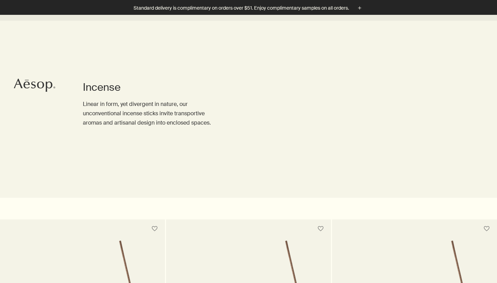
scroll to position [214, 0]
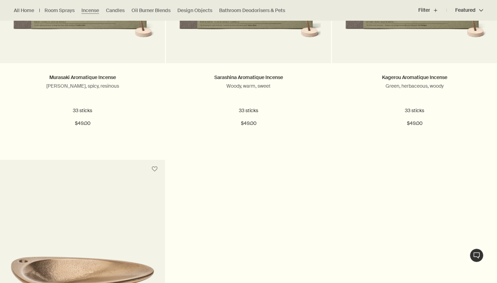
scroll to position [322, 0]
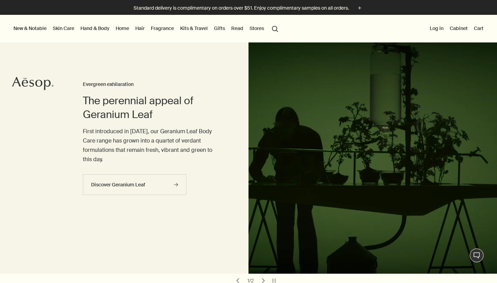
click at [122, 27] on link "Home" at bounding box center [122, 28] width 16 height 9
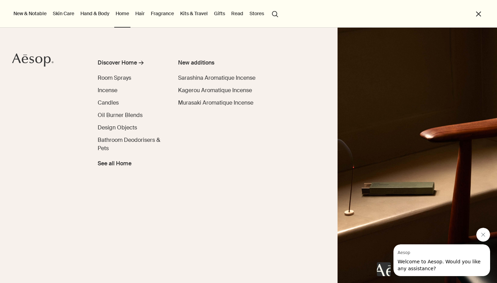
click at [487, 233] on button "Close message from Aesop" at bounding box center [483, 235] width 14 height 14
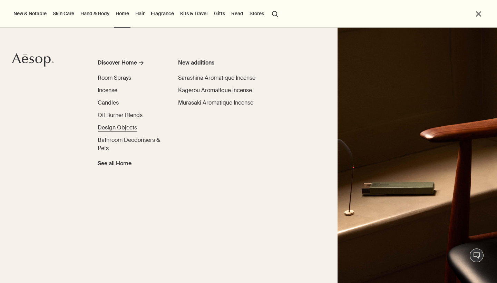
click at [128, 130] on span "Design Objects" at bounding box center [117, 127] width 39 height 7
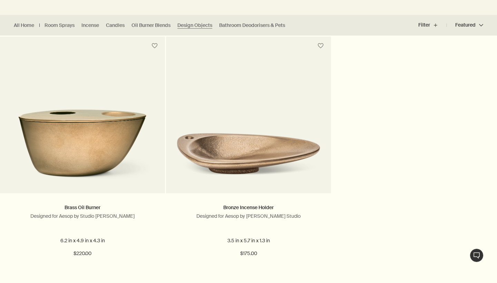
scroll to position [191, 0]
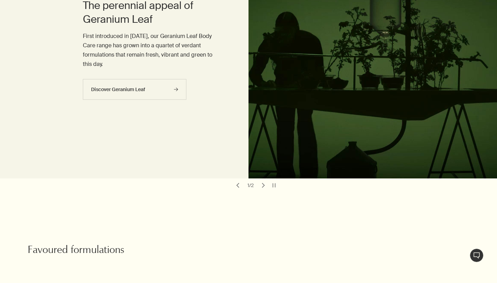
scroll to position [14, 0]
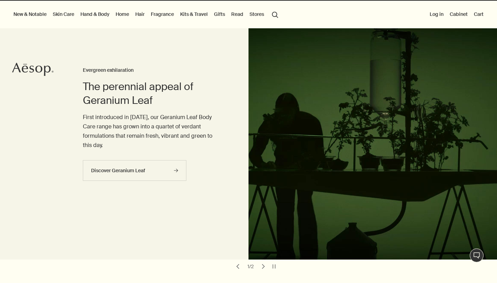
click at [128, 14] on link "Home" at bounding box center [122, 14] width 16 height 9
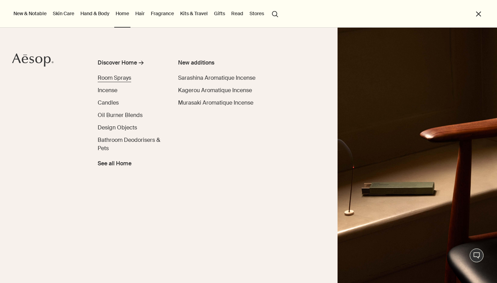
click at [119, 76] on span "Room Sprays" at bounding box center [114, 77] width 33 height 7
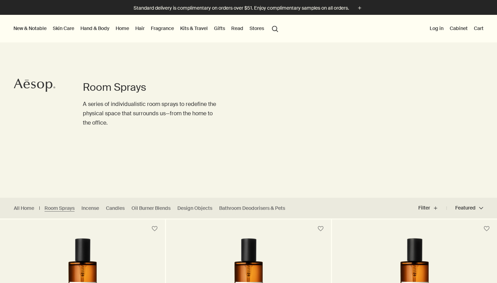
scroll to position [25, 0]
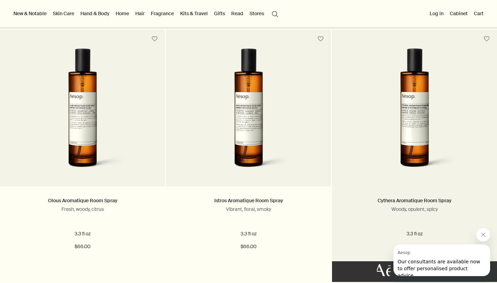
scroll to position [197, 0]
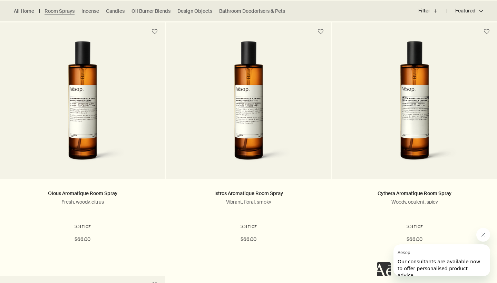
click at [480, 234] on button "Close message from Aesop" at bounding box center [483, 235] width 14 height 14
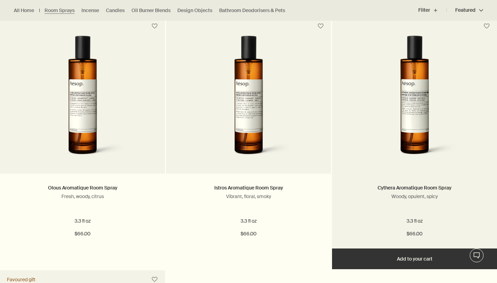
scroll to position [208, 0]
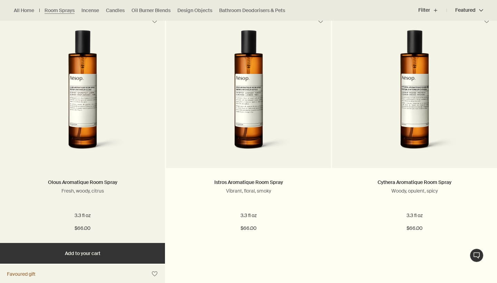
click at [79, 170] on div "Olous Aromatique Room Spray Fresh, woody, citrus 3.3 fl oz $66.00" at bounding box center [82, 205] width 165 height 75
click at [83, 182] on link "Olous Aromatique Room Spray" at bounding box center [82, 182] width 69 height 6
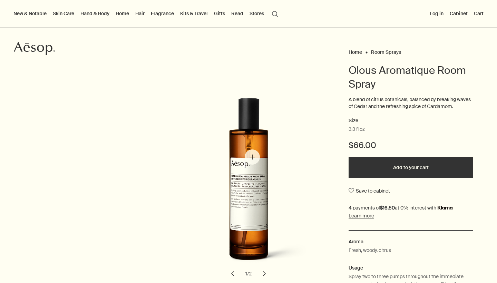
scroll to position [104, 0]
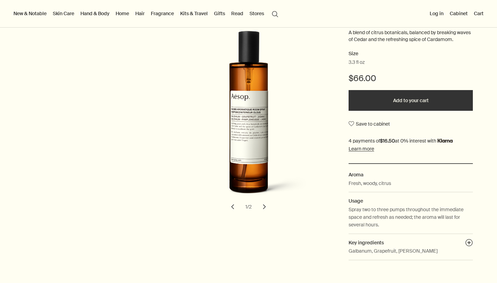
click at [268, 207] on button "chevron" at bounding box center [264, 206] width 15 height 15
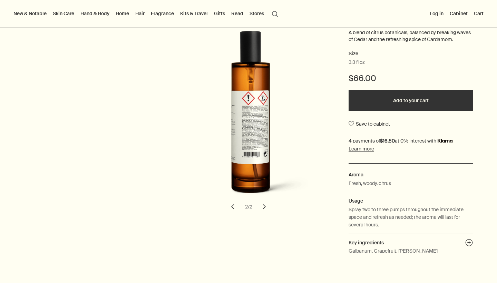
click at [231, 202] on button "chevron" at bounding box center [232, 206] width 15 height 15
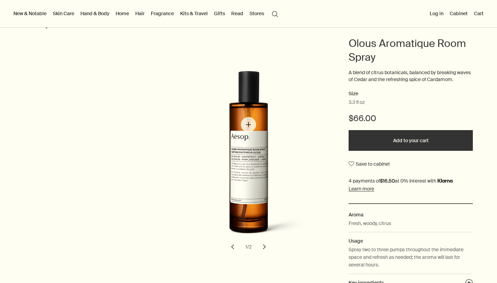
scroll to position [65, 0]
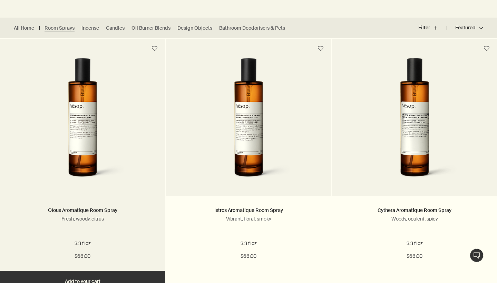
scroll to position [180, 0]
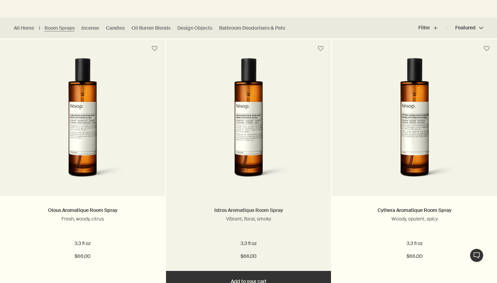
click at [253, 213] on link "Istros Aromatique Room Spray" at bounding box center [248, 210] width 69 height 6
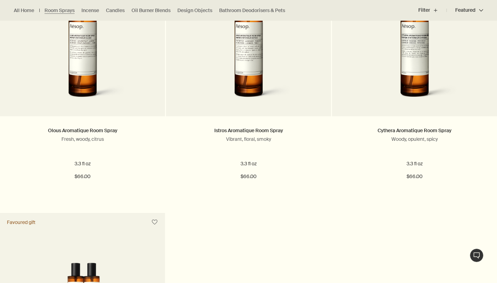
scroll to position [268, 0]
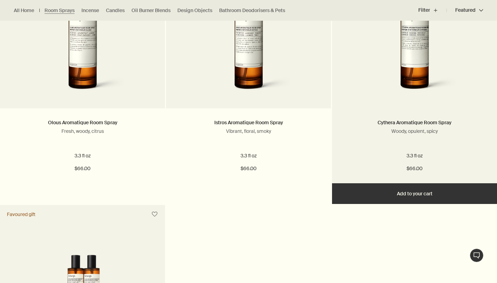
click at [388, 100] on link at bounding box center [414, 39] width 165 height 138
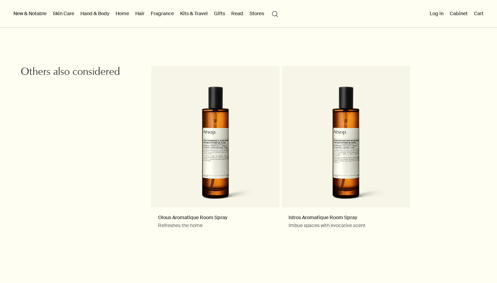
scroll to position [760, 0]
